Goal: Task Accomplishment & Management: Use online tool/utility

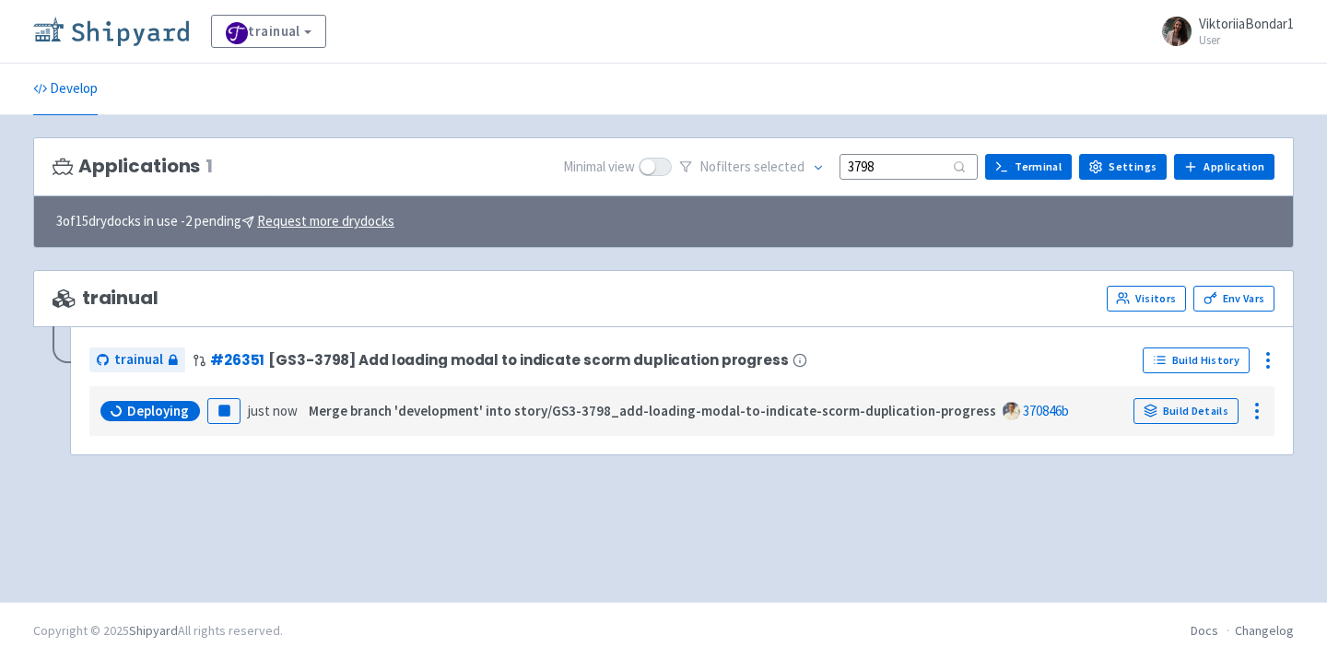
click at [140, 33] on img at bounding box center [111, 31] width 156 height 29
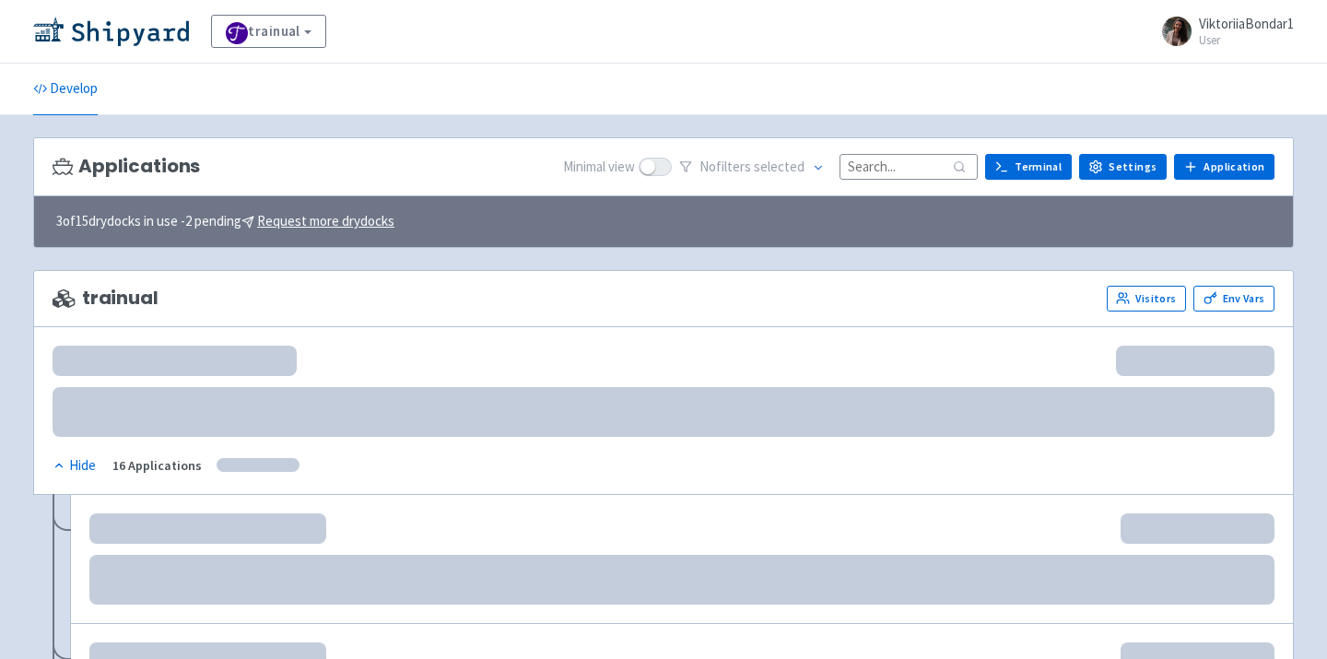
click at [886, 163] on input at bounding box center [909, 166] width 138 height 25
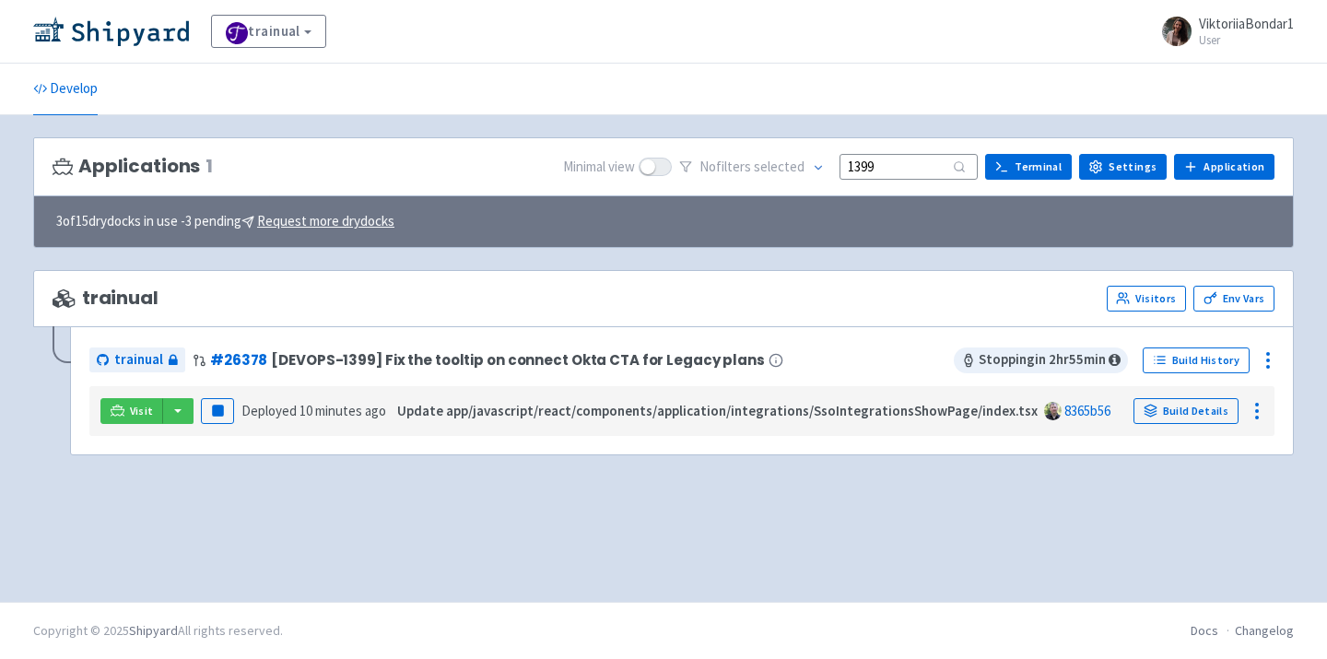
type input "1399"
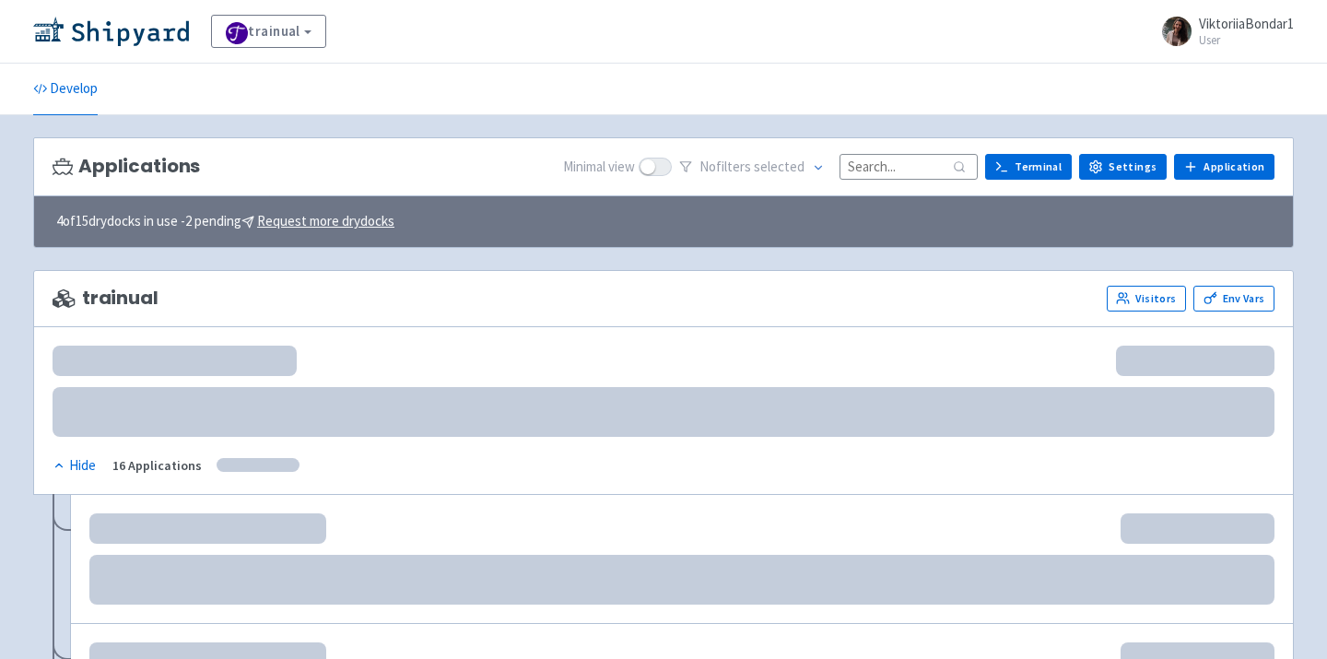
click at [899, 161] on input at bounding box center [909, 166] width 138 height 25
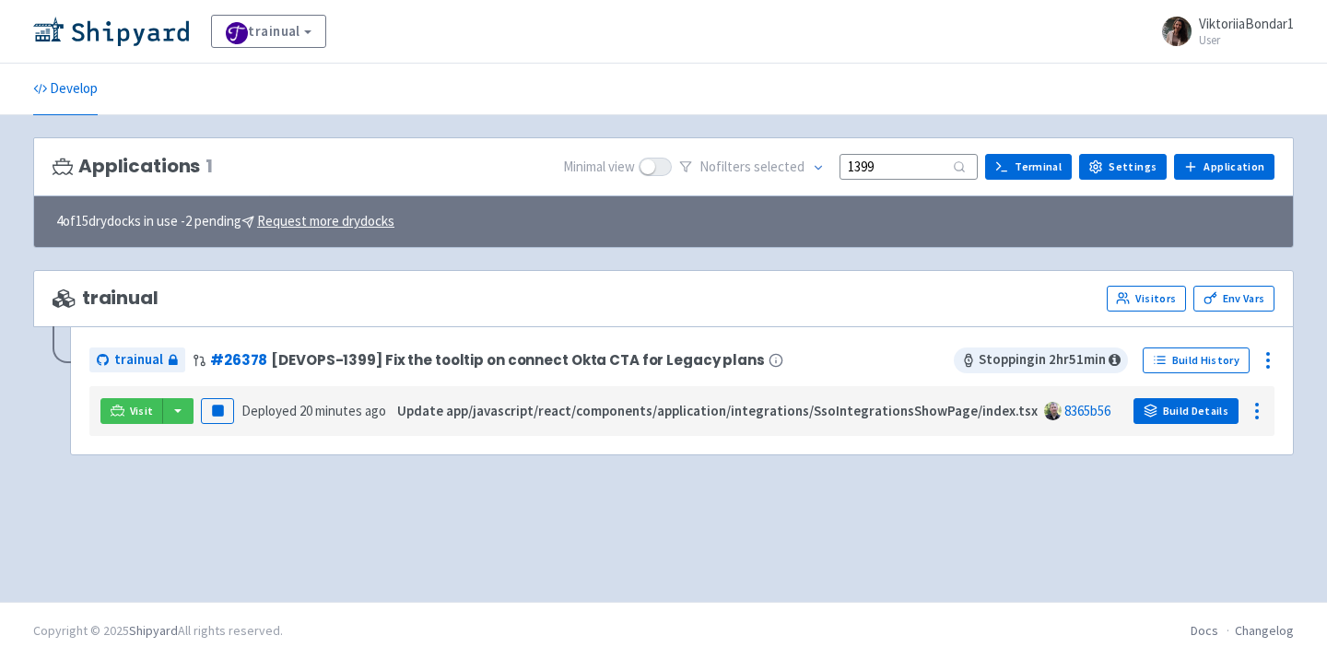
type input "1399"
click at [1197, 418] on link "Build Details" at bounding box center [1186, 411] width 105 height 26
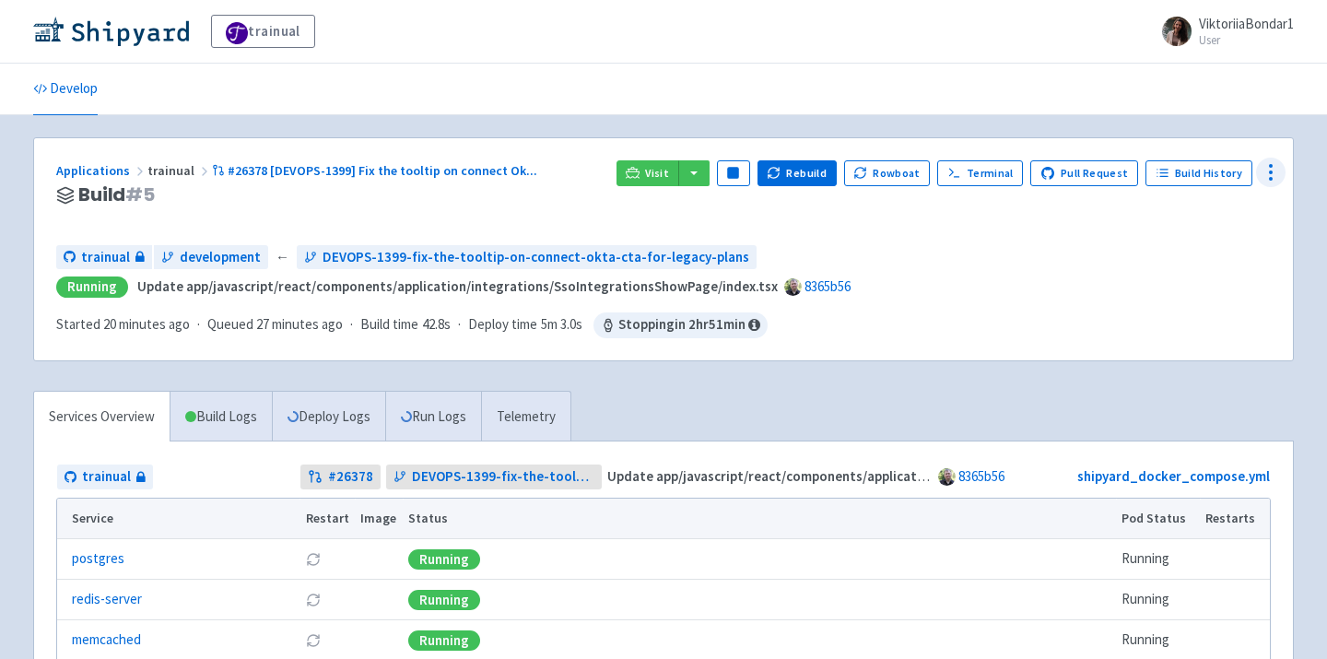
click at [1270, 171] on circle at bounding box center [1271, 172] width 2 height 2
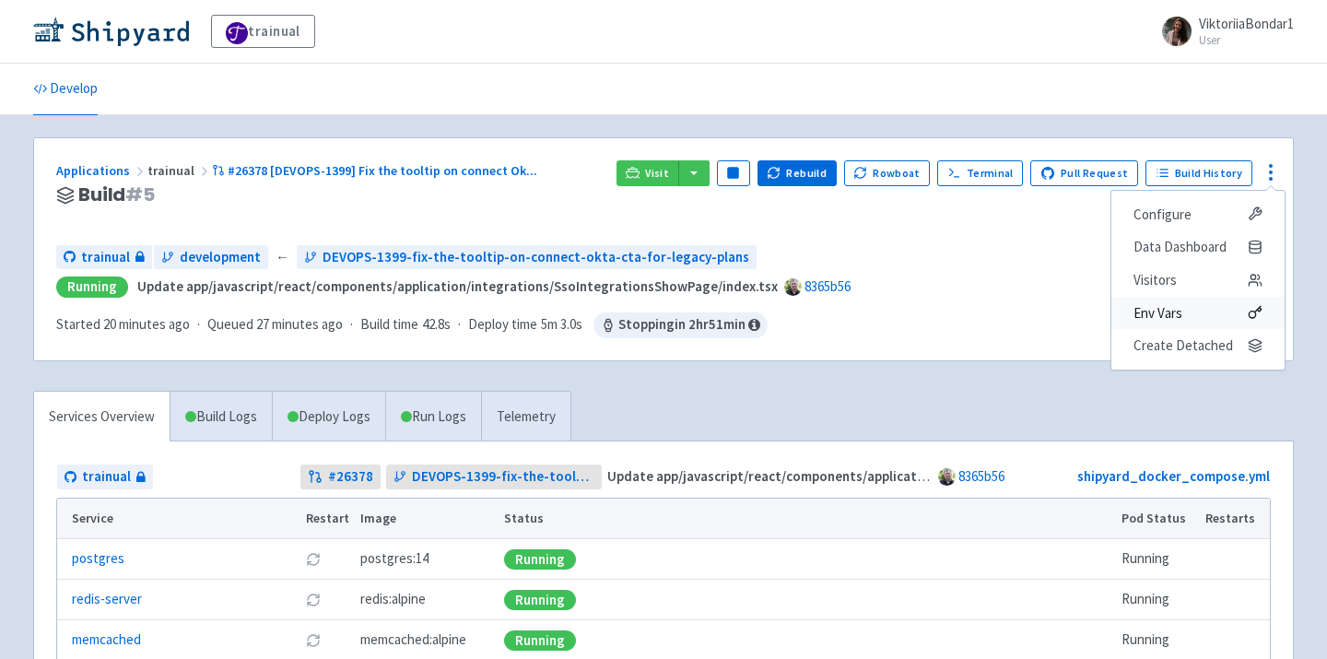
click at [1174, 311] on span "Env Vars" at bounding box center [1158, 313] width 49 height 26
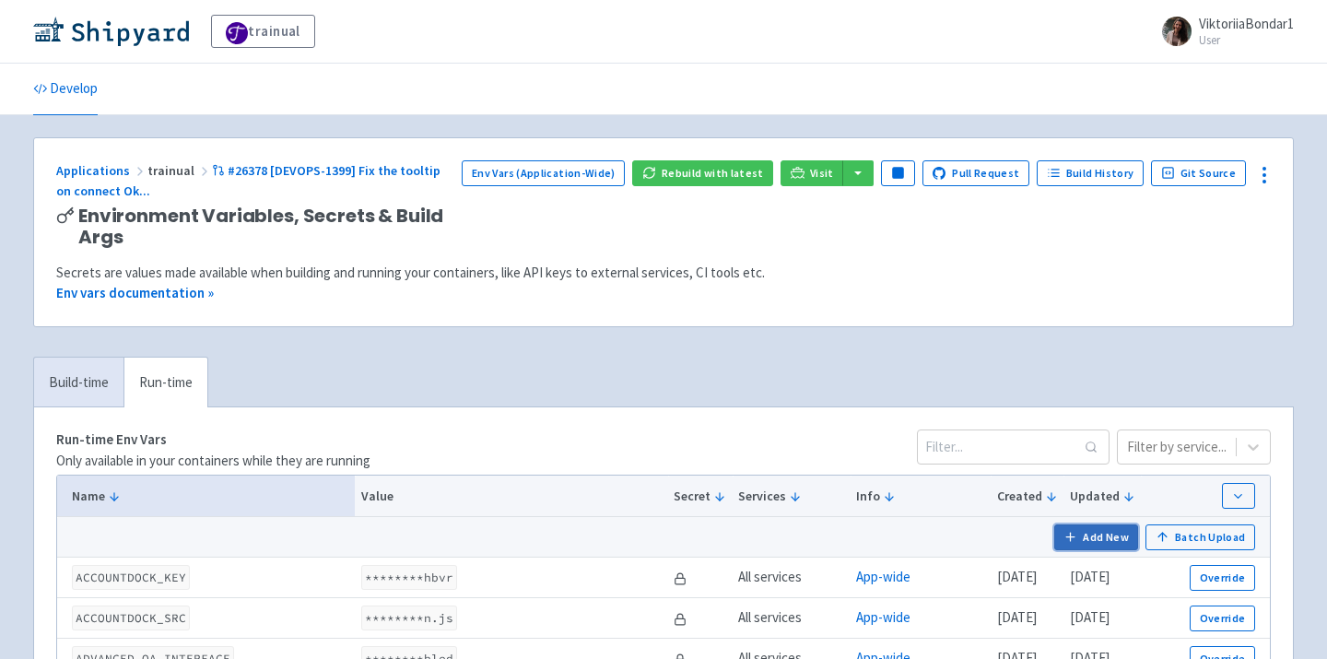
click at [1089, 534] on button "Add New" at bounding box center [1096, 537] width 85 height 26
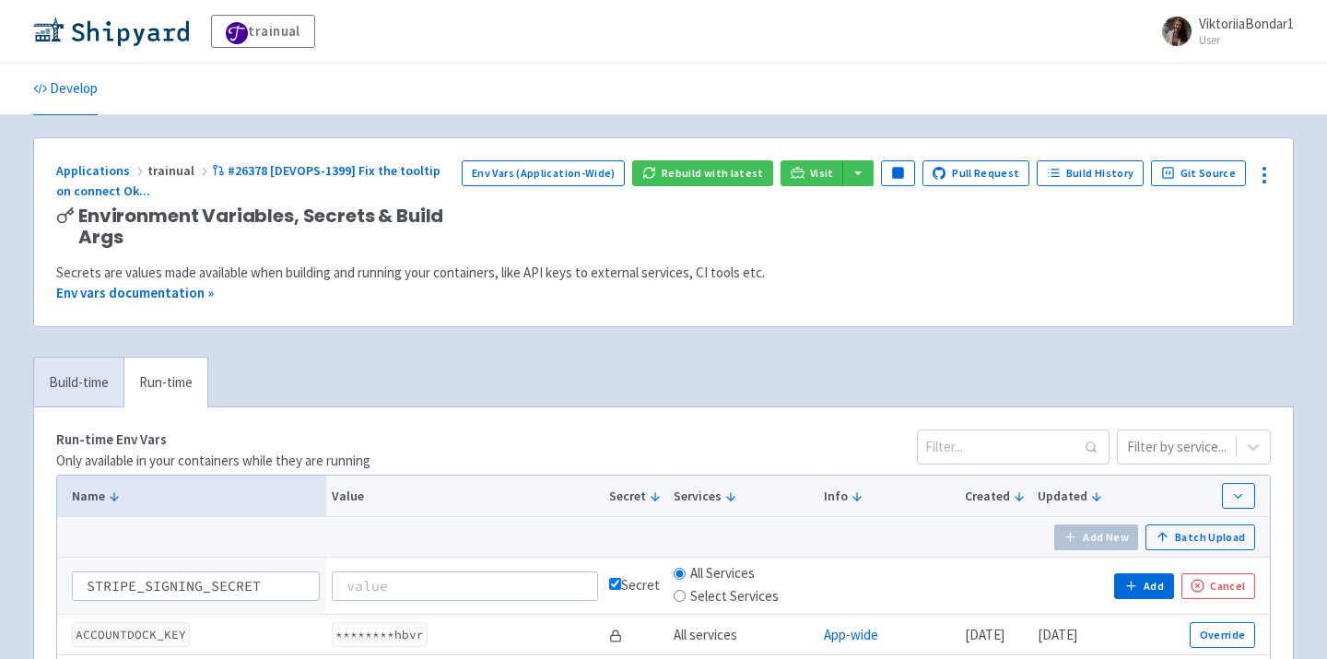
type input "STRIPE_SIGNING_SECRET"
click at [370, 582] on input at bounding box center [465, 585] width 266 height 29
paste input "whsec_mdF8BPu2DjsfkwK1nuu49xesmzSfwWeC"
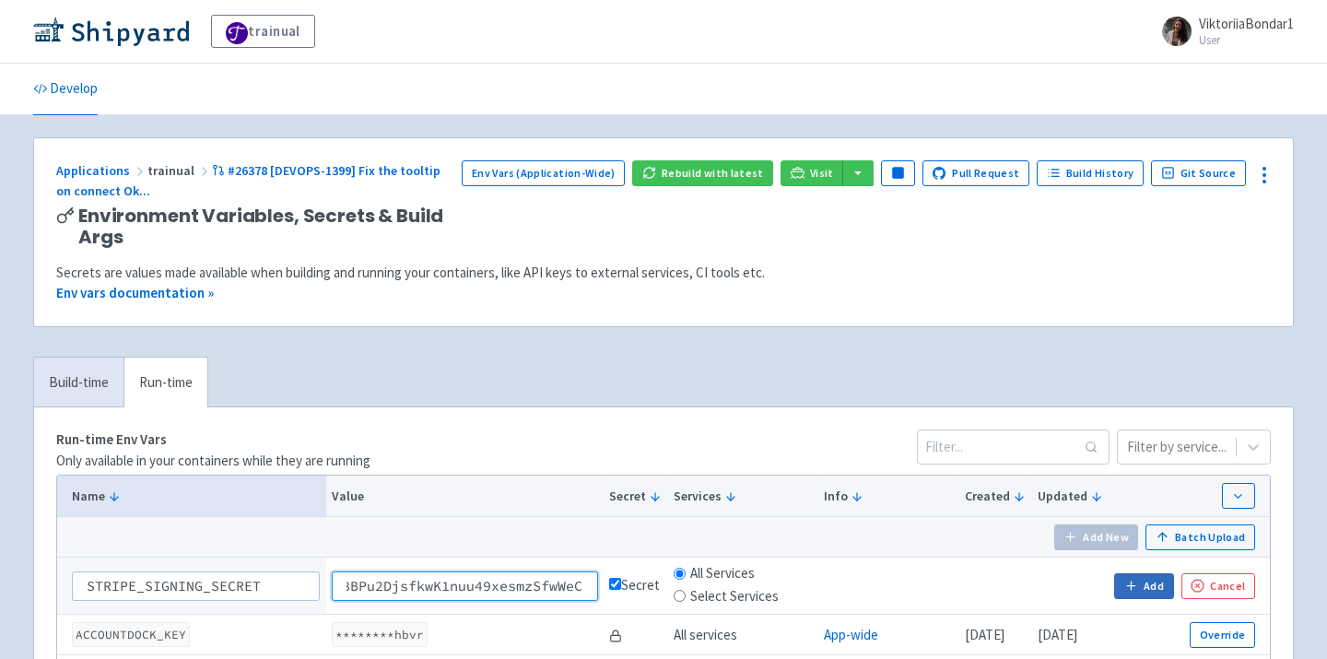
type input "whsec_mdF8BPu2DjsfkwK1nuu49xesmzSfwWeC"
click at [1141, 585] on button "Add" at bounding box center [1143, 586] width 59 height 26
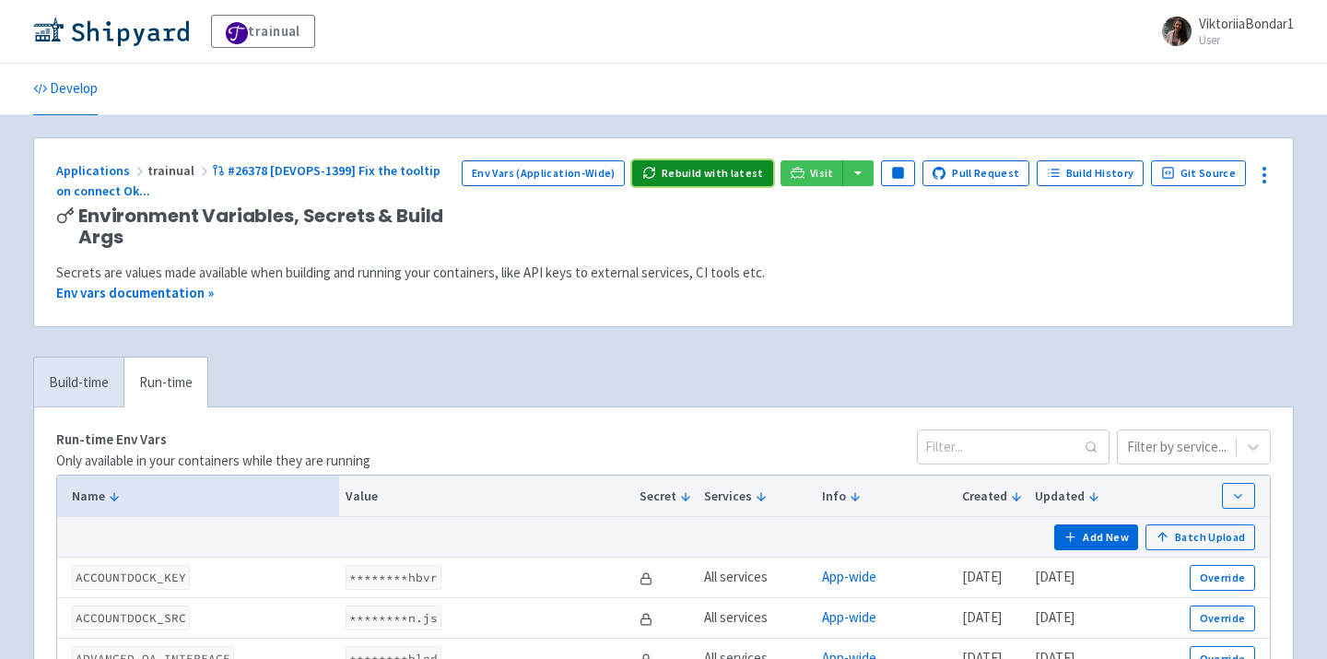
click at [727, 169] on button "Rebuild with latest" at bounding box center [702, 173] width 141 height 26
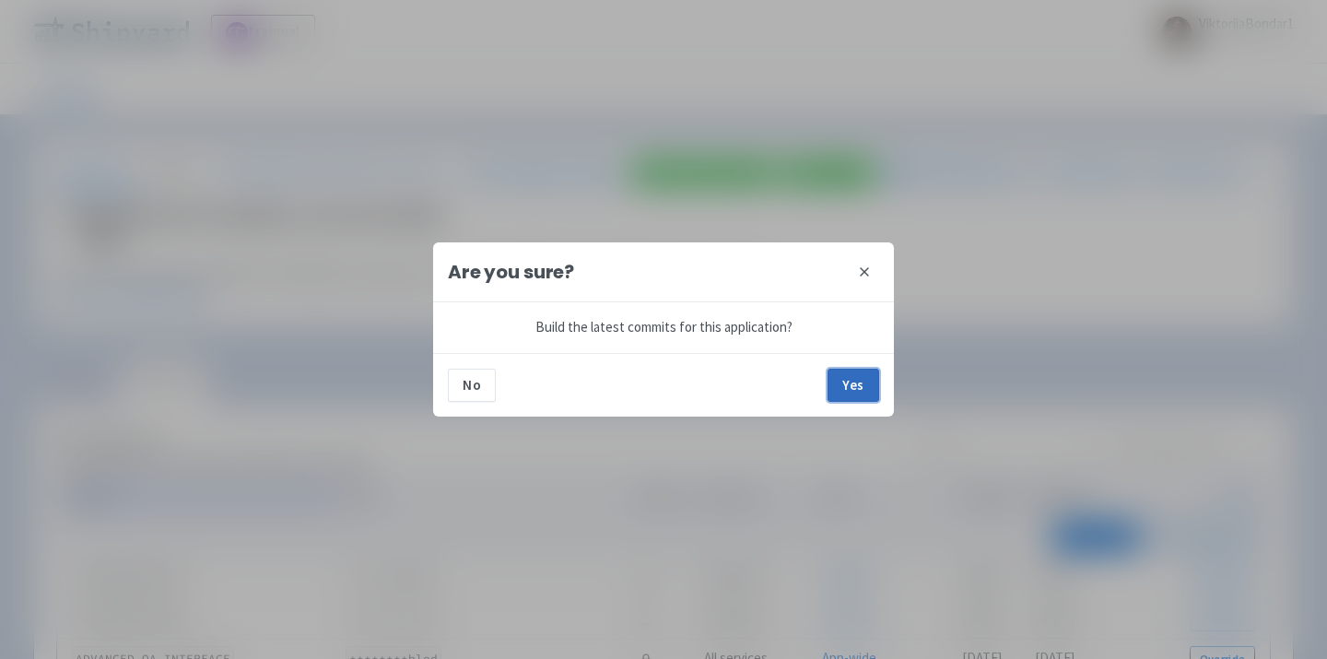
click at [852, 386] on button "Yes" at bounding box center [854, 385] width 52 height 33
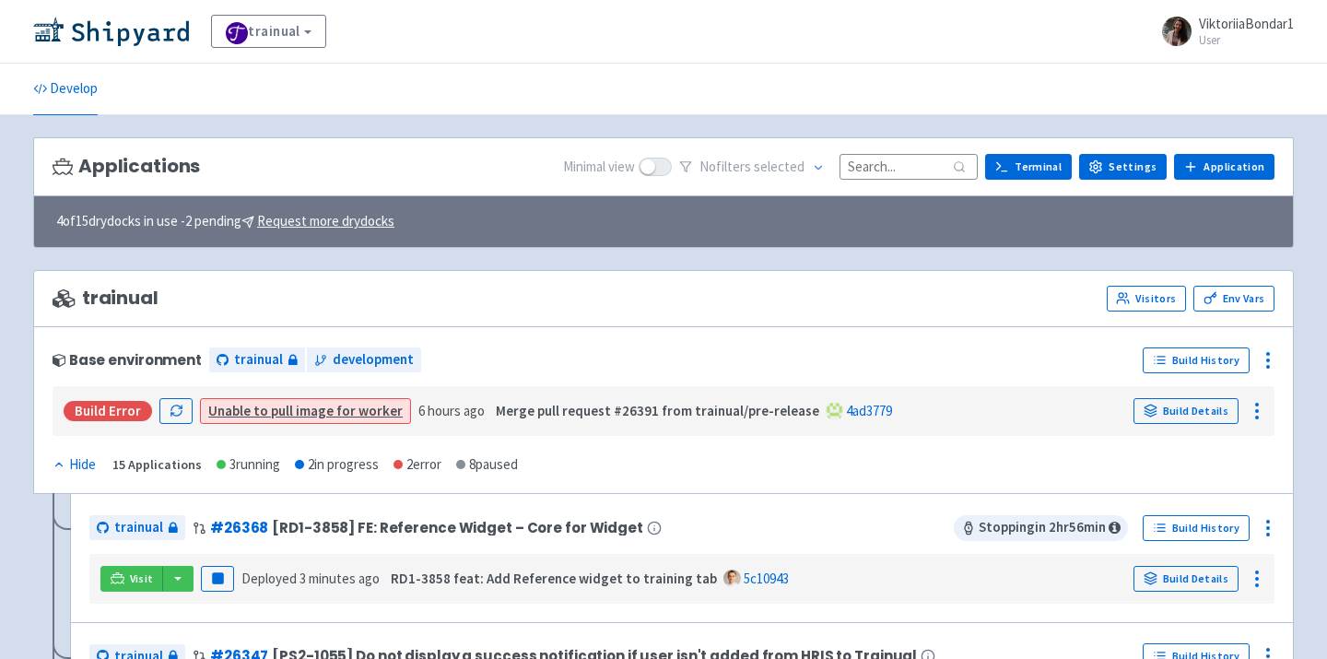
click at [889, 160] on input at bounding box center [909, 166] width 138 height 25
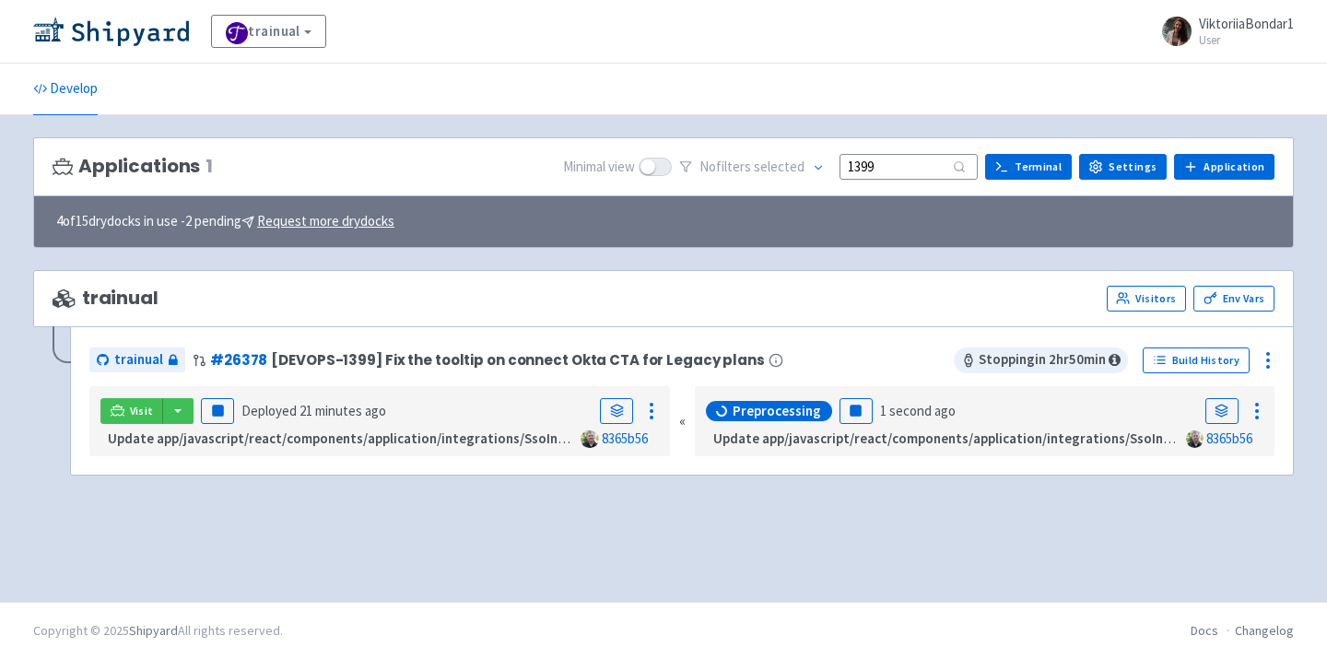
type input "1399"
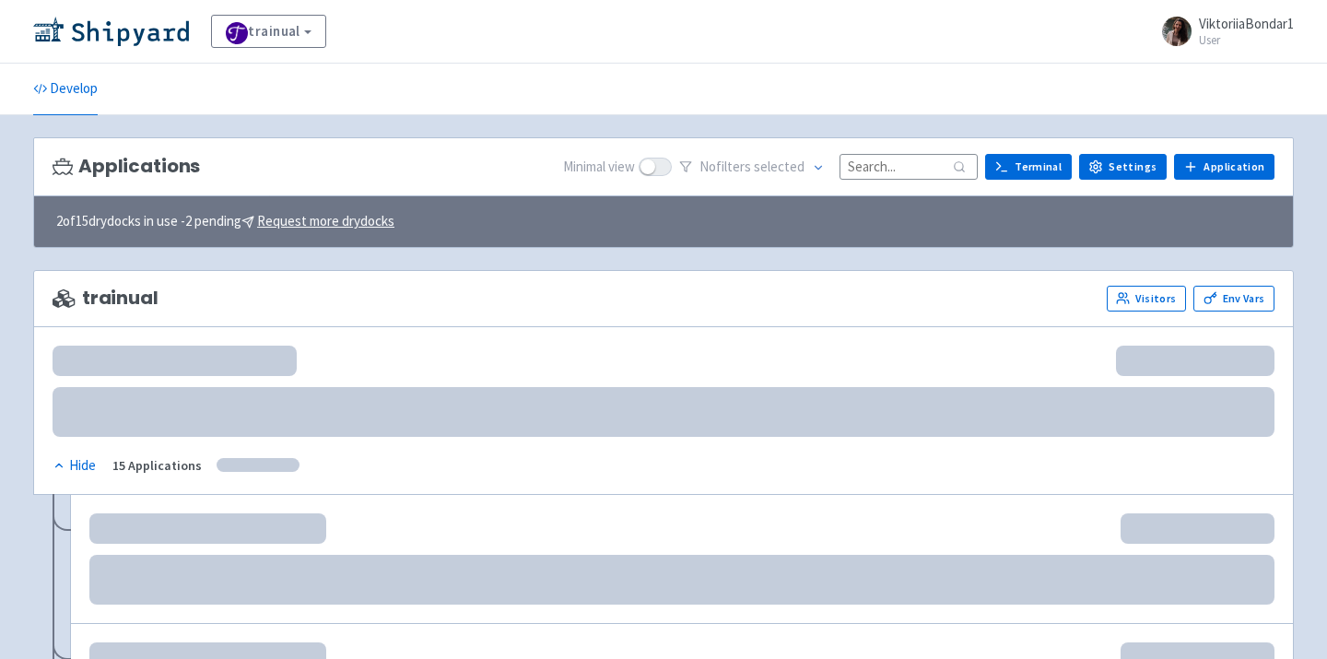
click at [869, 173] on input at bounding box center [909, 166] width 138 height 25
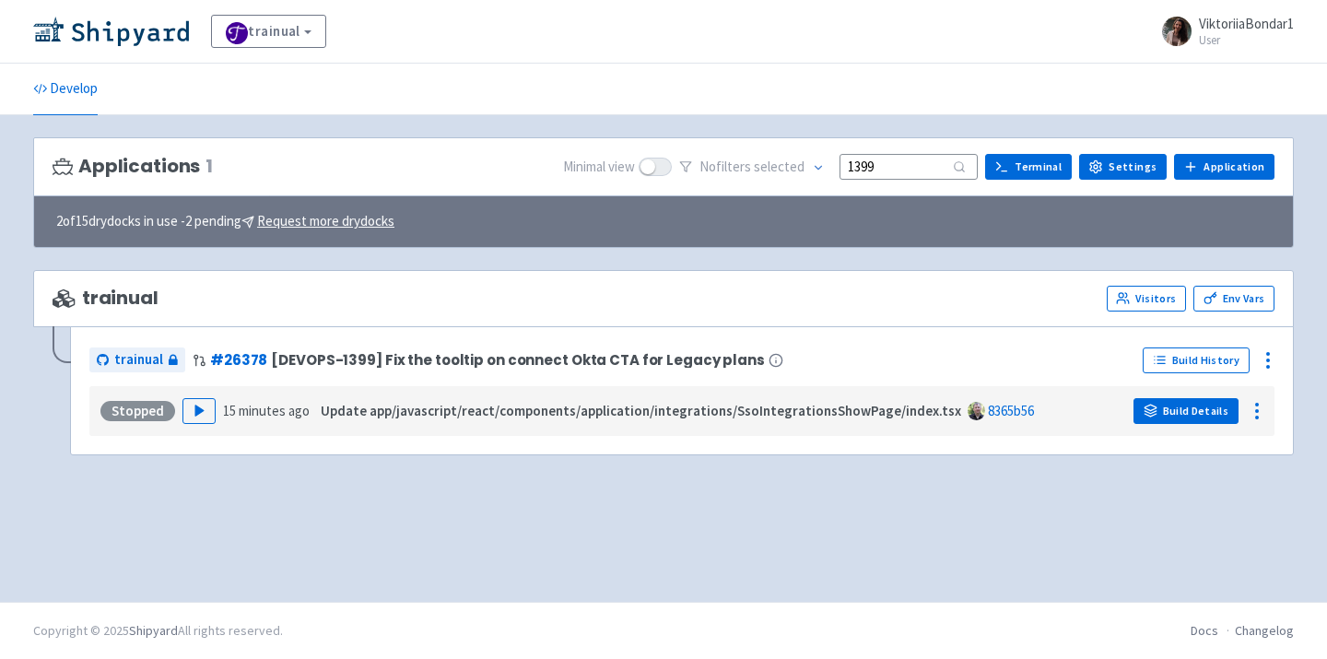
type input "1399"
click at [1161, 419] on link "Build Details" at bounding box center [1186, 411] width 105 height 26
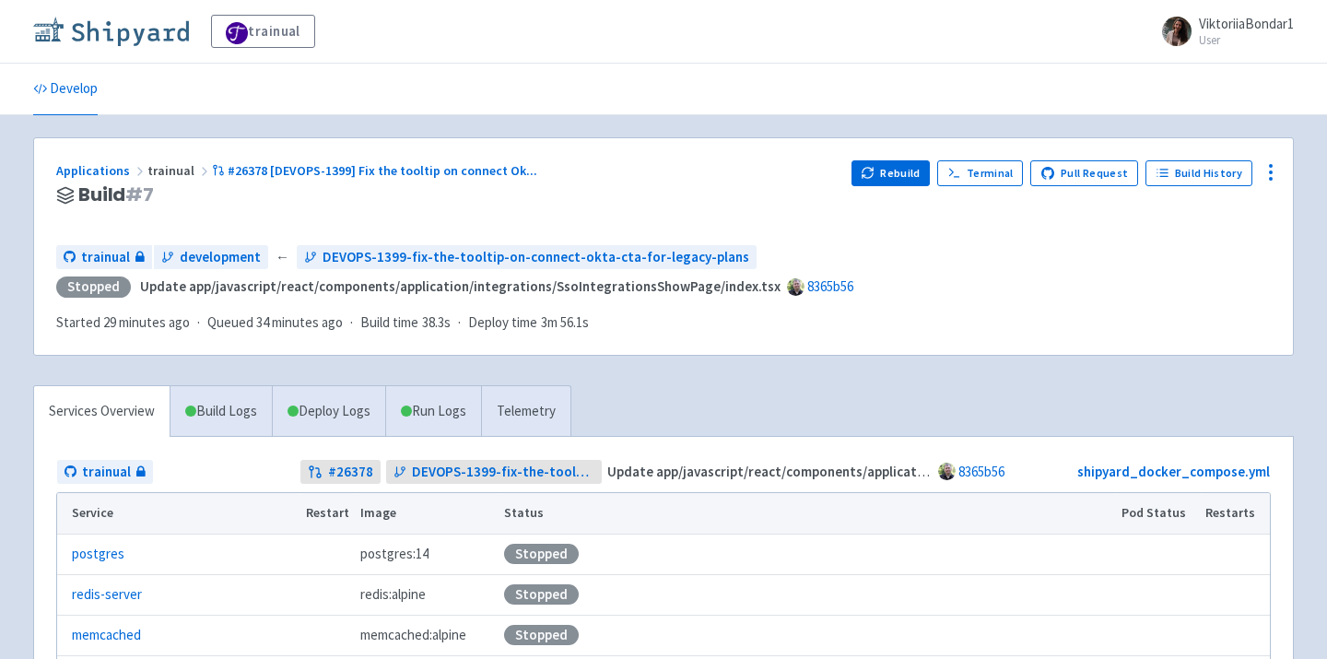
click at [111, 40] on img at bounding box center [111, 31] width 156 height 29
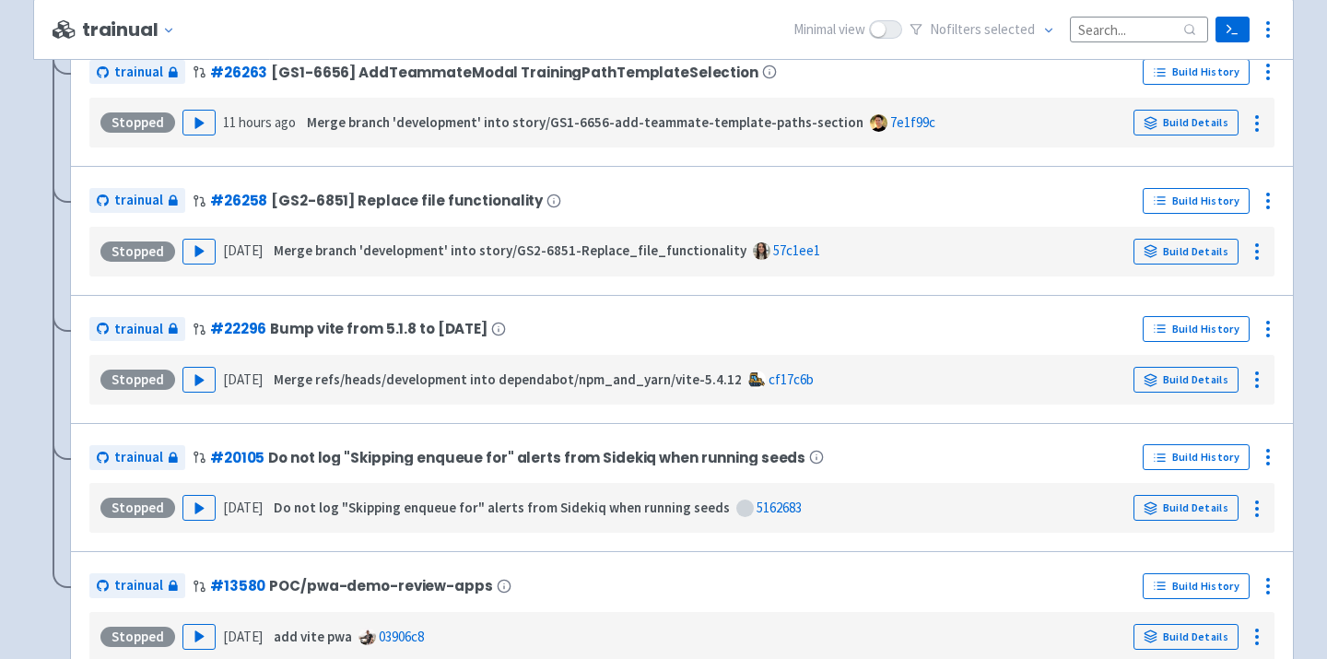
scroll to position [1589, 0]
